Goal: Transaction & Acquisition: Purchase product/service

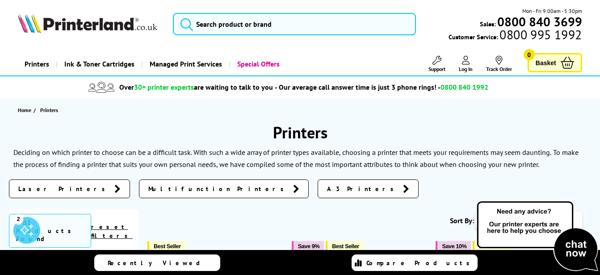
click at [42, 188] on span "Laser Printers" at bounding box center [64, 189] width 92 height 9
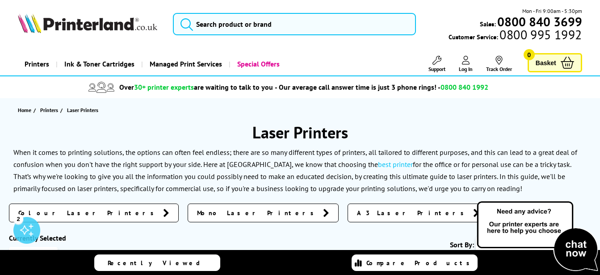
click at [67, 214] on span "Colour Laser Printers" at bounding box center [88, 213] width 140 height 9
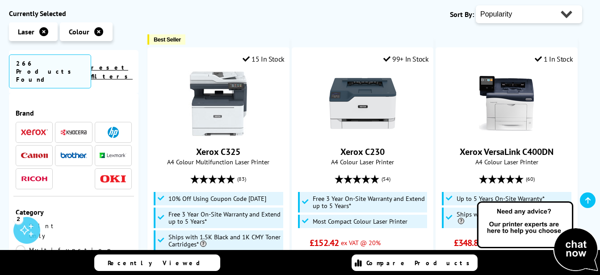
scroll to position [297, 0]
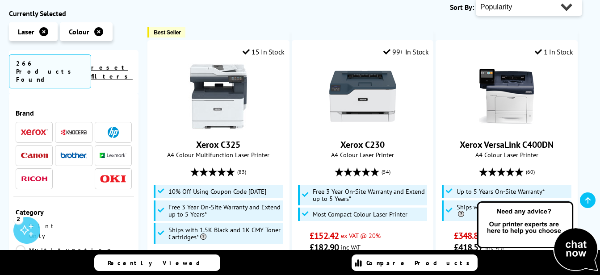
click at [129, 63] on link "reset filters" at bounding box center [112, 71] width 42 height 17
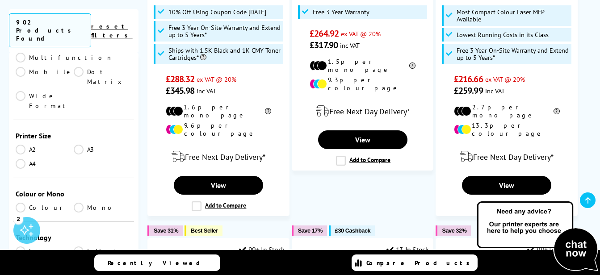
scroll to position [178, 0]
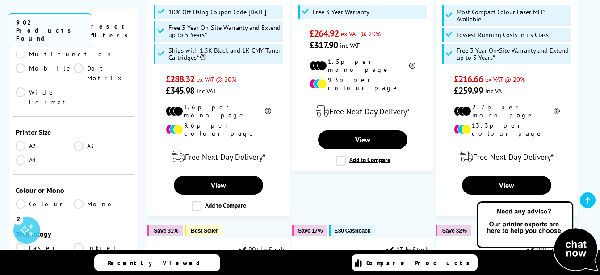
click at [19, 156] on link "A4" at bounding box center [45, 161] width 58 height 10
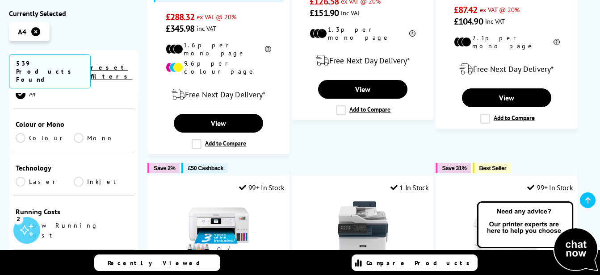
scroll to position [264, 0]
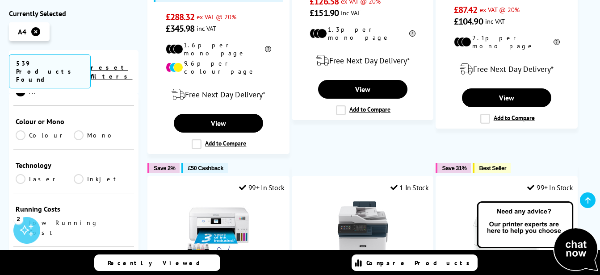
click at [21, 174] on link "Laser" at bounding box center [45, 179] width 58 height 10
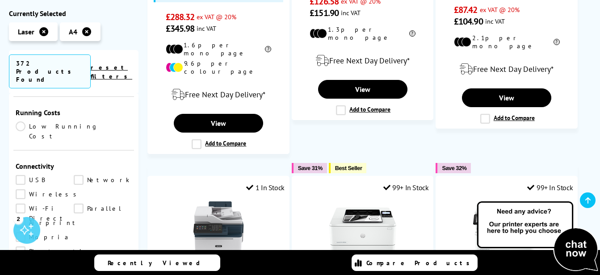
scroll to position [351, 0]
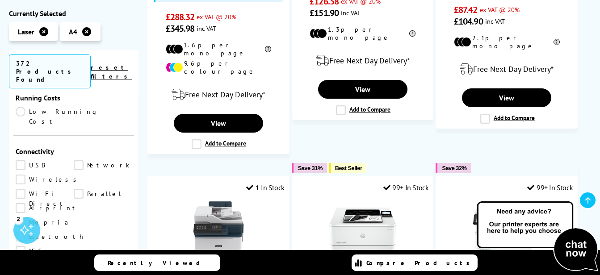
click at [74, 189] on link "Wi-Fi Direct" at bounding box center [45, 194] width 58 height 10
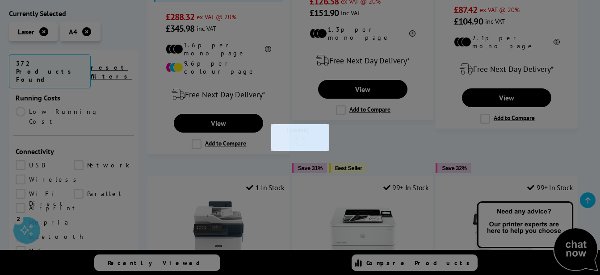
click at [80, 127] on div at bounding box center [300, 137] width 600 height 275
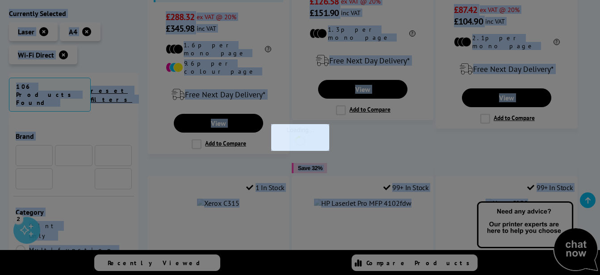
scroll to position [351, 0]
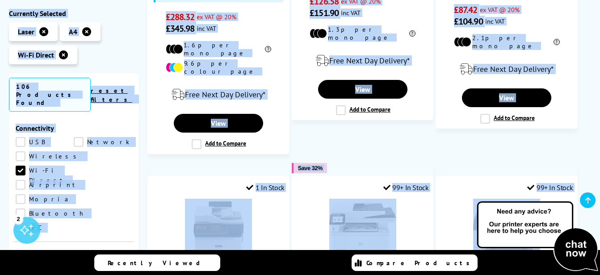
drag, startPoint x: 80, startPoint y: 127, endPoint x: 114, endPoint y: 168, distance: 53.3
click at [114, 253] on div "Functionality" at bounding box center [74, 257] width 116 height 9
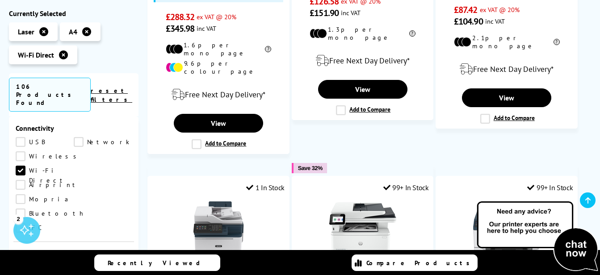
click at [20, 151] on link "Wireless" at bounding box center [49, 156] width 66 height 10
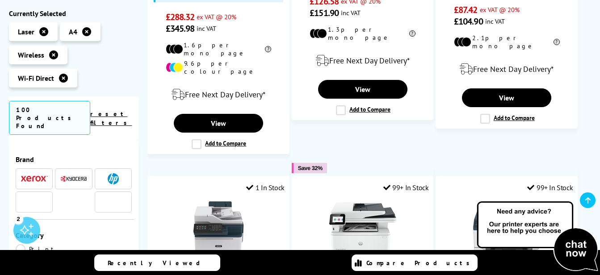
scroll to position [351, 0]
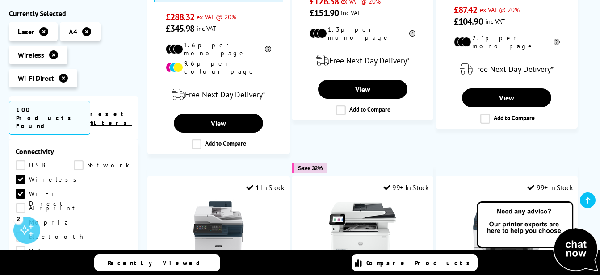
drag, startPoint x: 139, startPoint y: 187, endPoint x: 138, endPoint y: 195, distance: 8.1
drag, startPoint x: 138, startPoint y: 195, endPoint x: 124, endPoint y: 190, distance: 14.7
drag, startPoint x: 136, startPoint y: 195, endPoint x: 136, endPoint y: 203, distance: 7.6
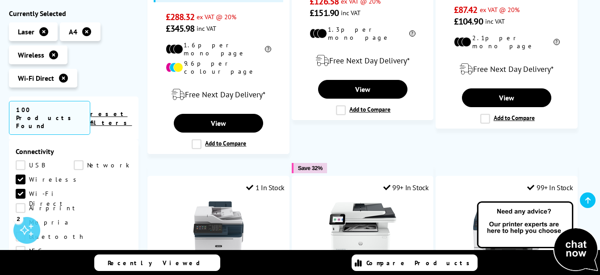
click at [136, 203] on div "Brand A2 A3" at bounding box center [74, 254] width 130 height 231
click at [20, 175] on link "Wireless" at bounding box center [49, 180] width 66 height 10
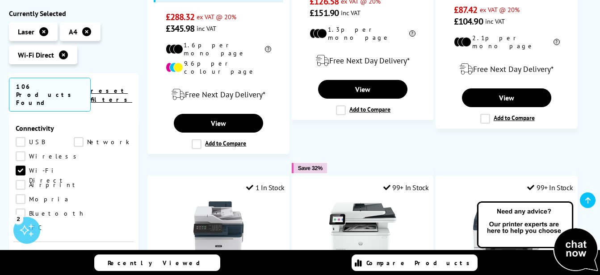
scroll to position [313, 0]
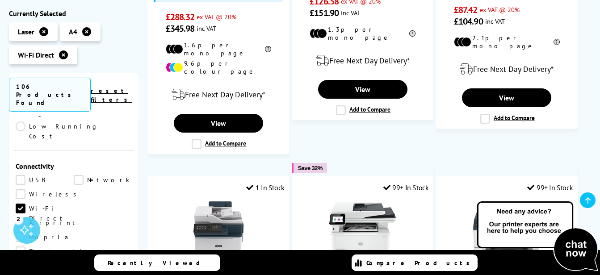
click at [18, 175] on link "USB" at bounding box center [45, 180] width 58 height 10
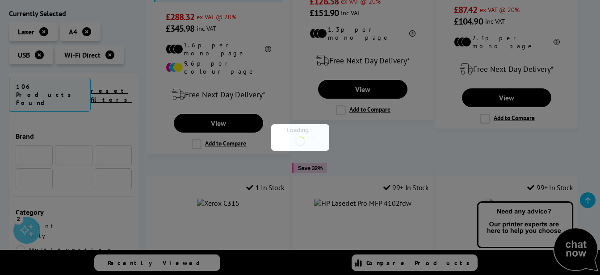
scroll to position [313, 0]
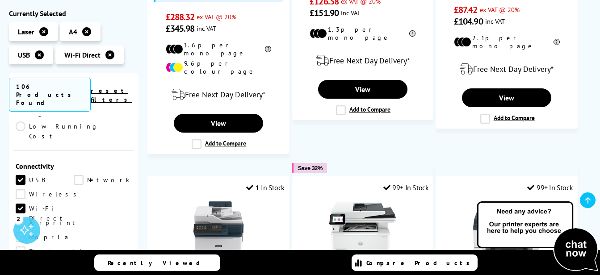
click at [18, 189] on link "Wireless" at bounding box center [49, 194] width 66 height 10
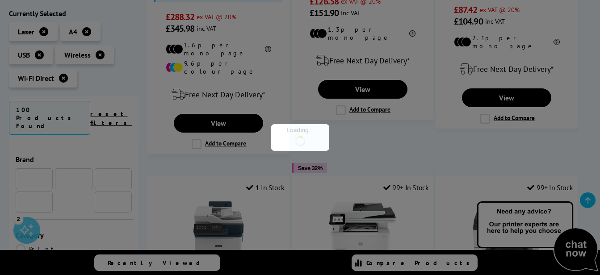
scroll to position [313, 0]
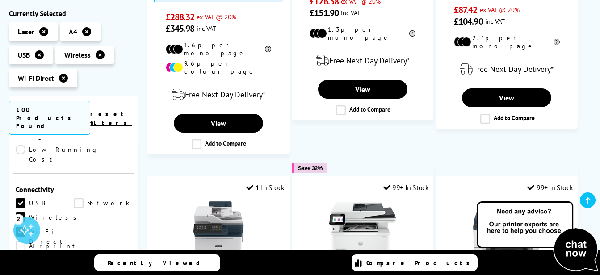
click at [23, 213] on link "Wireless" at bounding box center [49, 218] width 66 height 10
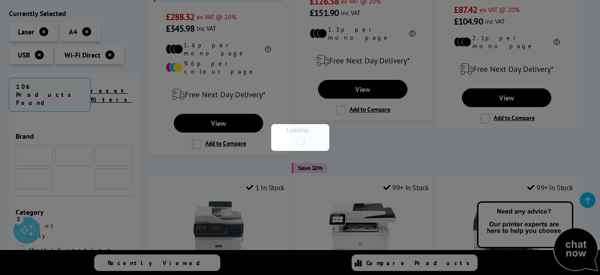
scroll to position [313, 0]
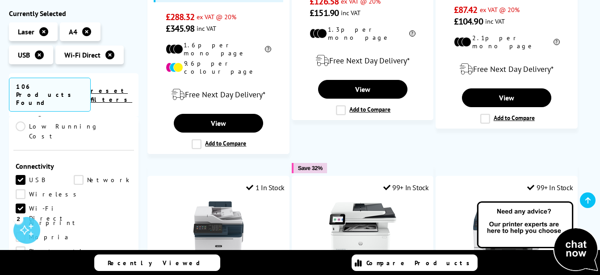
click at [20, 247] on link "Bluetooth" at bounding box center [51, 252] width 70 height 10
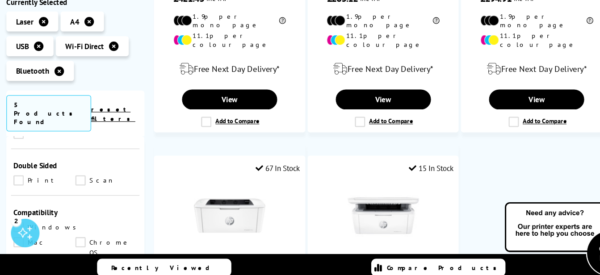
scroll to position [471, 0]
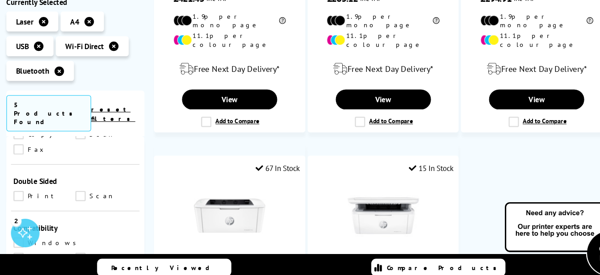
click at [21, 235] on link "Windows" at bounding box center [48, 240] width 64 height 10
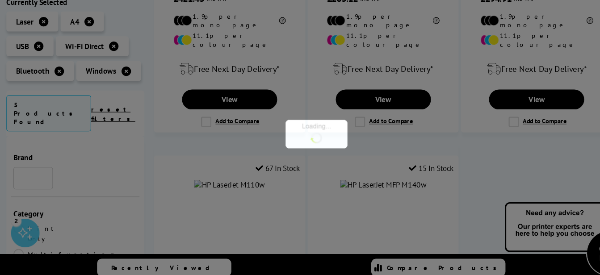
scroll to position [471, 0]
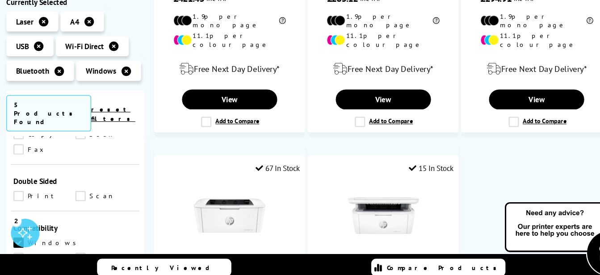
click at [74, 249] on link "Chrome OS" at bounding box center [103, 254] width 58 height 10
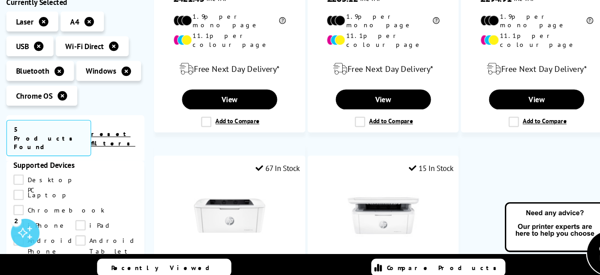
scroll to position [656, 0]
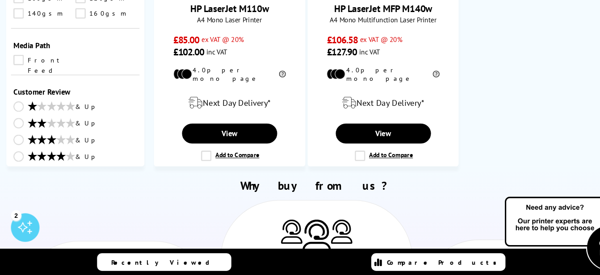
scroll to position [1056, 0]
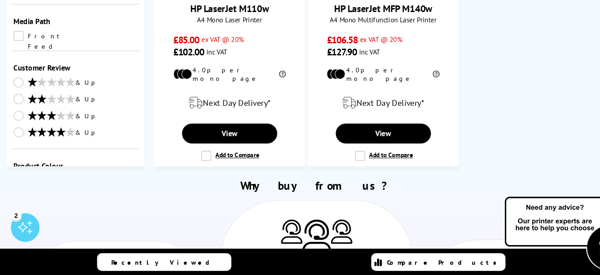
click at [118, 244] on select "0 100 200 300 400 500 600 700 800 900 1000 2000 3000 4000 5000 6000 8000 10000 …" at bounding box center [103, 249] width 58 height 11
select select "200"
click at [74, 244] on select "0 100 200 300 400 500 600 700 800 900 1000 2000 3000 4000 5000 6000 8000 10000 …" at bounding box center [103, 249] width 58 height 11
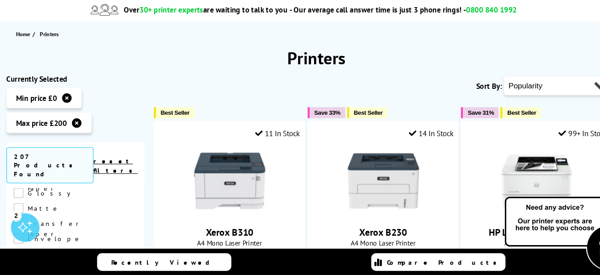
scroll to position [69, 0]
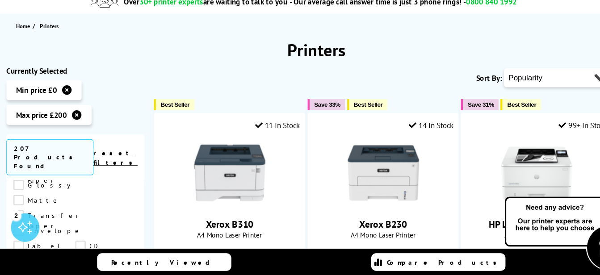
click at [127, 156] on link "reset filters" at bounding box center [112, 164] width 42 height 17
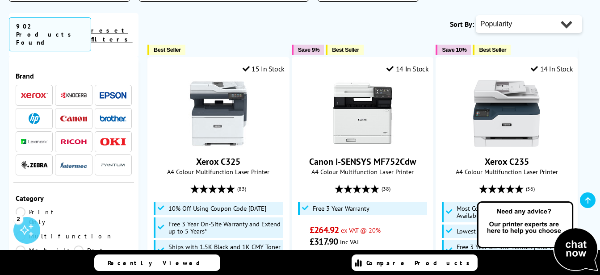
scroll to position [210, 0]
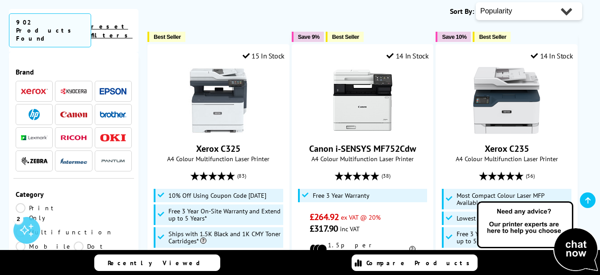
click at [117, 111] on img at bounding box center [113, 114] width 27 height 6
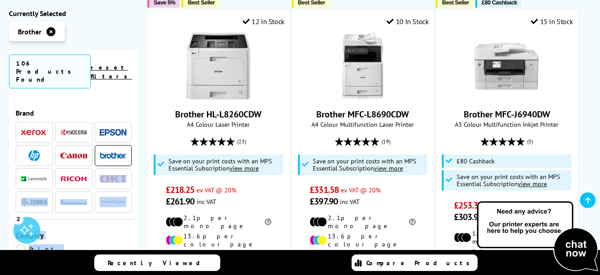
drag, startPoint x: 139, startPoint y: 96, endPoint x: 131, endPoint y: 173, distance: 77.2
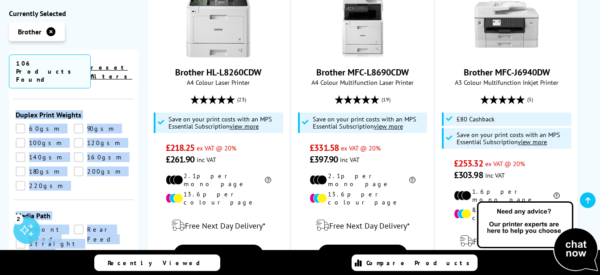
scroll to position [287, 0]
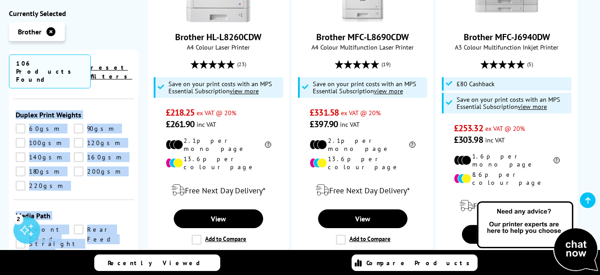
click at [120, 65] on link "reset filters" at bounding box center [112, 71] width 42 height 17
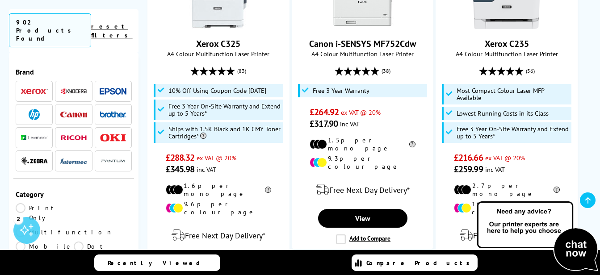
scroll to position [321, 0]
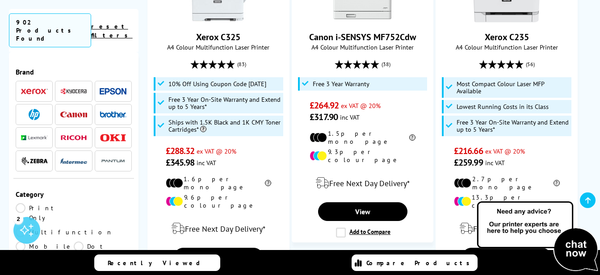
click at [106, 111] on img at bounding box center [113, 114] width 27 height 6
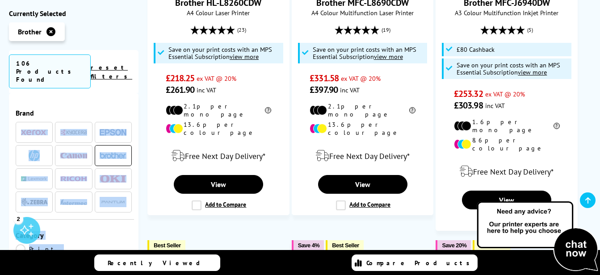
drag, startPoint x: 136, startPoint y: 90, endPoint x: 139, endPoint y: 103, distance: 13.3
click at [114, 97] on div "Brand" at bounding box center [73, 158] width 121 height 122
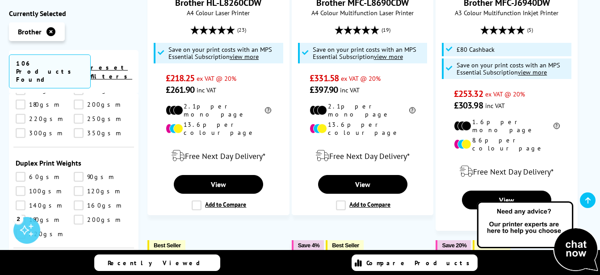
scroll to position [1241, 0]
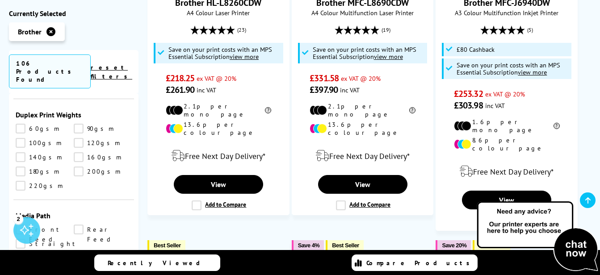
drag, startPoint x: 148, startPoint y: 233, endPoint x: 149, endPoint y: 252, distance: 19.7
drag, startPoint x: 141, startPoint y: 211, endPoint x: 139, endPoint y: 240, distance: 29.5
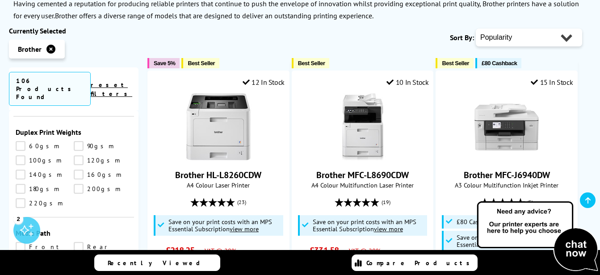
scroll to position [0, 0]
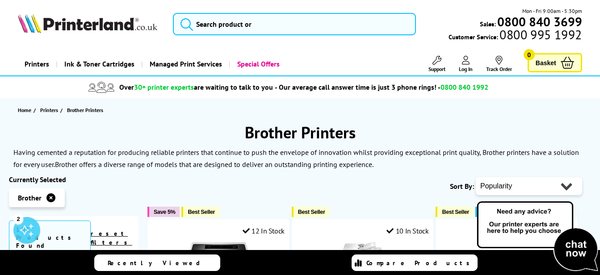
click at [564, 184] on select "Popularity Rating Price - Low to High Price - High to Low Running Costs - Low t…" at bounding box center [529, 186] width 106 height 18
select select "Price Ascending"
click at [476, 177] on select "Popularity Rating Price - Low to High Price - High to Low Running Costs - Low t…" at bounding box center [529, 186] width 106 height 18
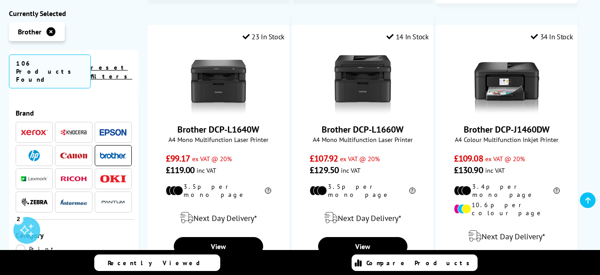
scroll to position [1106, 0]
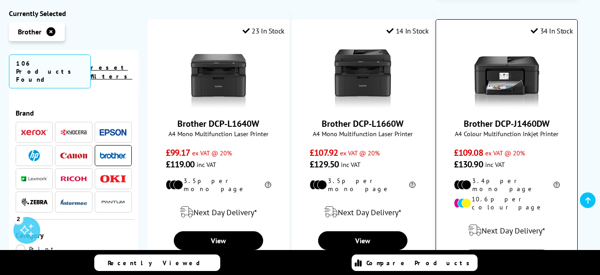
click at [503, 250] on link "View" at bounding box center [506, 259] width 89 height 19
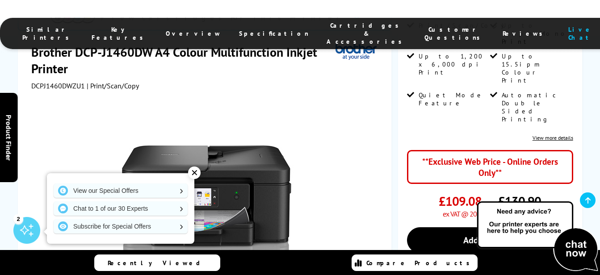
scroll to position [174, 0]
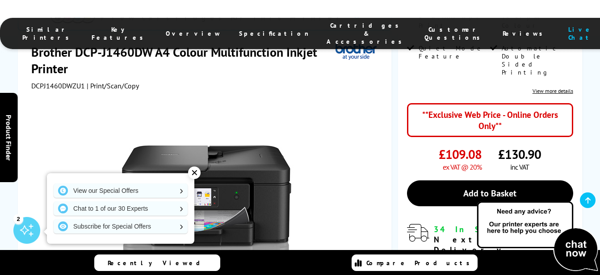
click at [193, 173] on div "✕" at bounding box center [194, 173] width 13 height 13
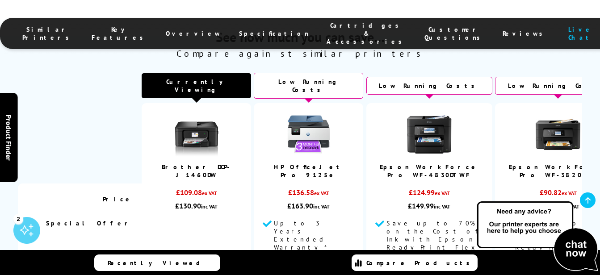
scroll to position [0, 0]
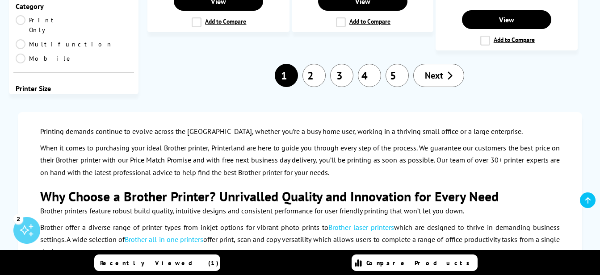
scroll to position [1271, 0]
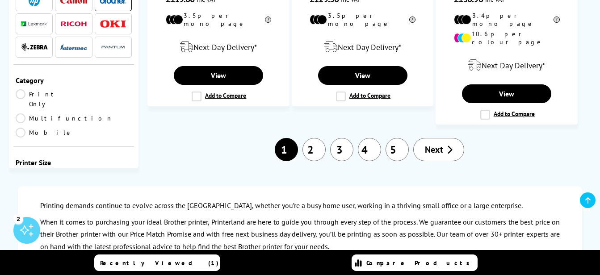
click at [80, 114] on link "Multifunction" at bounding box center [64, 119] width 97 height 10
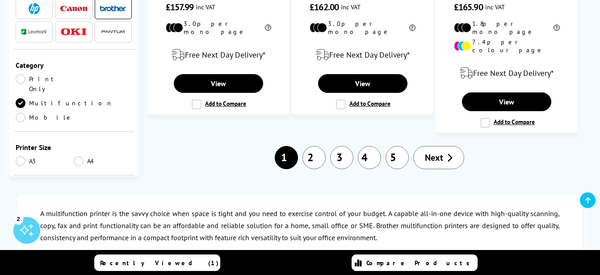
click at [80, 156] on link "A4" at bounding box center [103, 161] width 58 height 10
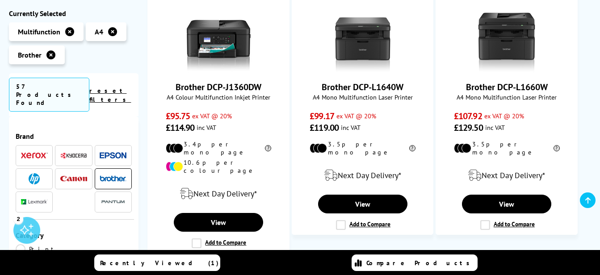
scroll to position [516, 0]
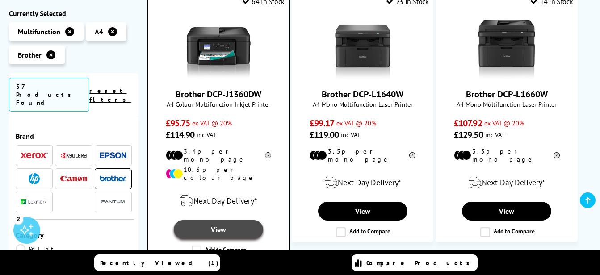
click at [222, 220] on link "View" at bounding box center [218, 229] width 89 height 19
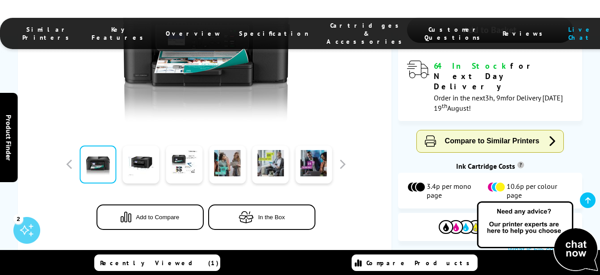
scroll to position [378, 0]
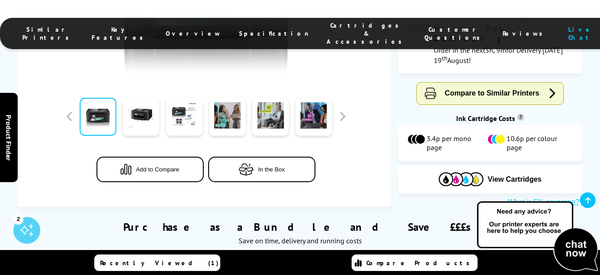
click at [297, 157] on button "In the Box" at bounding box center [261, 169] width 107 height 25
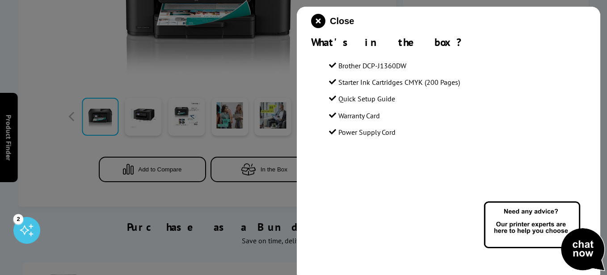
click at [248, 151] on div at bounding box center [303, 137] width 607 height 275
click at [316, 22] on icon "close modal" at bounding box center [318, 21] width 14 height 14
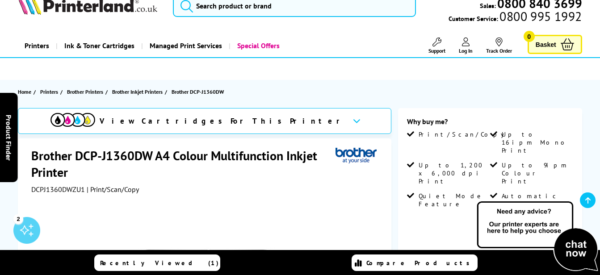
scroll to position [0, 0]
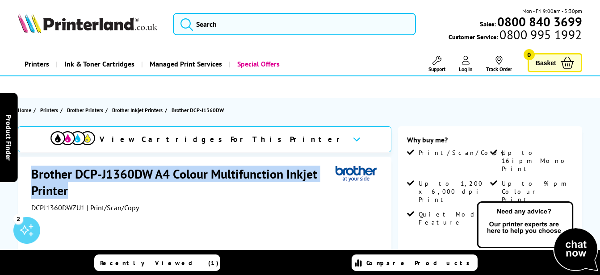
drag, startPoint x: 80, startPoint y: 190, endPoint x: 34, endPoint y: 176, distance: 47.8
click at [34, 176] on h1 "Brother DCP-J1360DW A4 Colour Multifunction Inkjet Printer" at bounding box center [183, 182] width 304 height 33
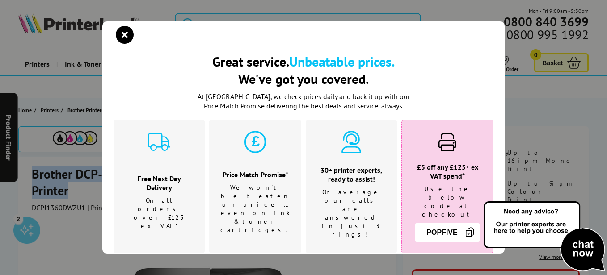
copy h1 "Brother DCP-J1360DW A4 Colour Multifunction Inkjet Printer"
click at [123, 33] on icon "close modal" at bounding box center [125, 35] width 18 height 18
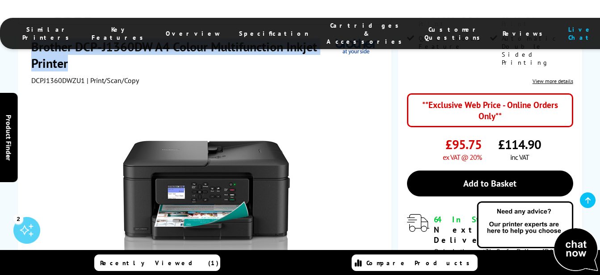
scroll to position [223, 0]
